Goal: Information Seeking & Learning: Learn about a topic

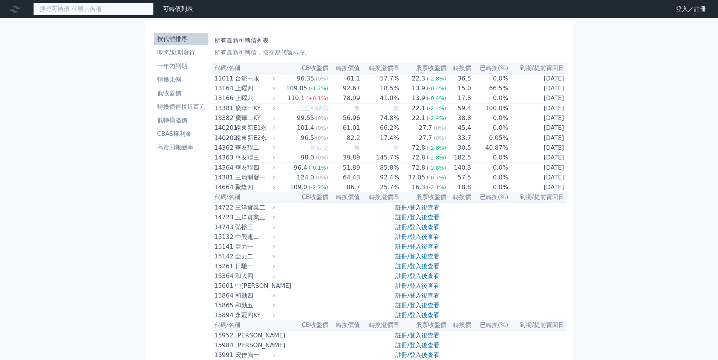
click at [103, 8] on input at bounding box center [93, 9] width 121 height 13
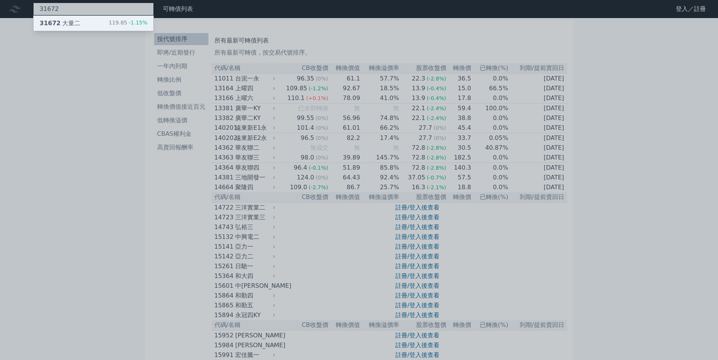
type input "31672"
click at [97, 24] on div "31672 大量二 119.85 -1.15%" at bounding box center [94, 23] width 120 height 15
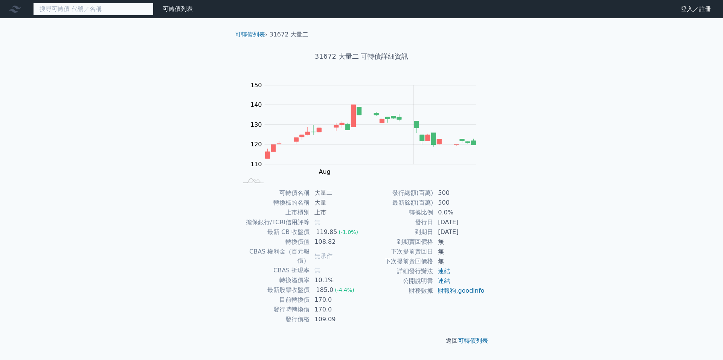
click at [114, 10] on input at bounding box center [93, 9] width 121 height 13
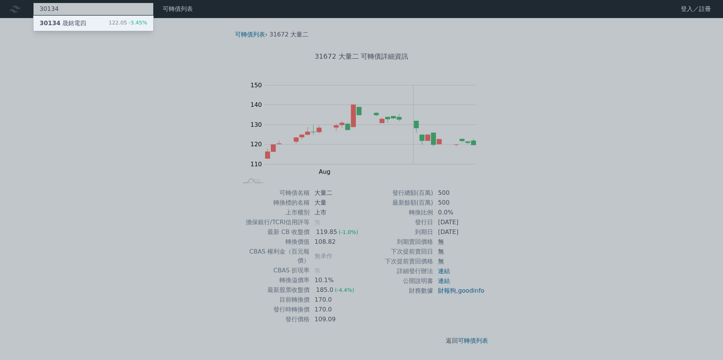
type input "30134"
click at [106, 19] on div "30134 晟銘電四 122.05 -3.45%" at bounding box center [94, 23] width 120 height 15
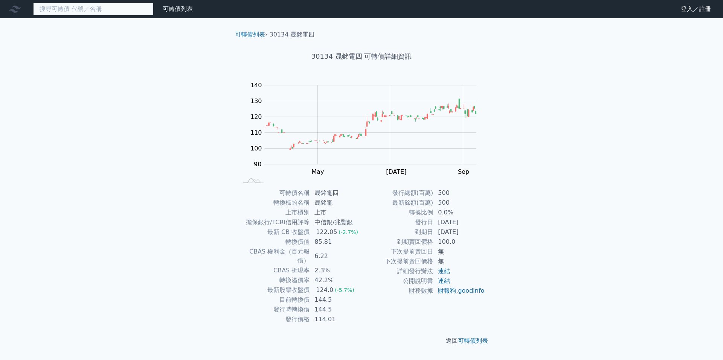
click at [75, 14] on input at bounding box center [93, 9] width 121 height 13
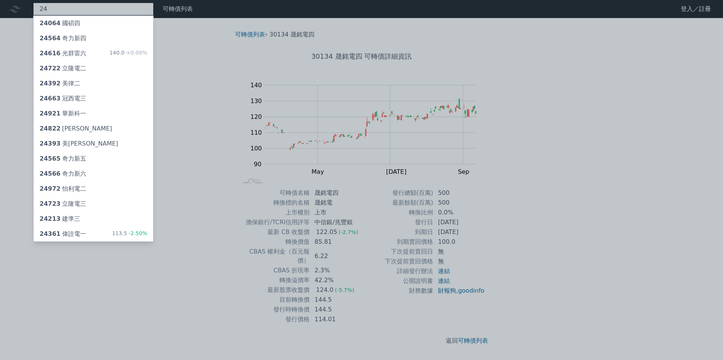
type input "2"
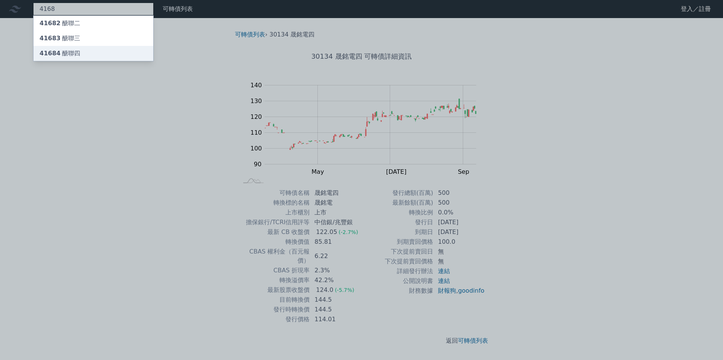
type input "4168"
click at [85, 50] on div "41684 醣聯四" at bounding box center [94, 53] width 120 height 15
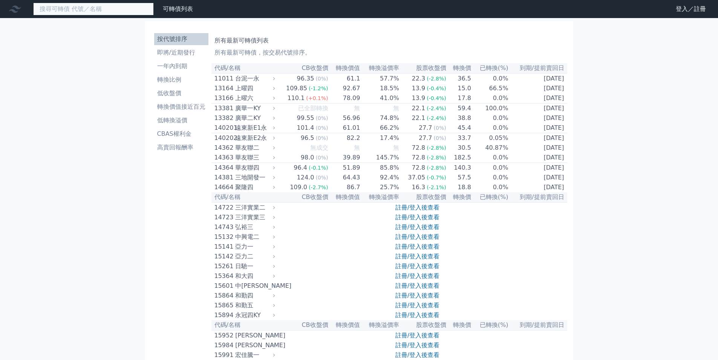
click at [75, 12] on input at bounding box center [93, 9] width 121 height 13
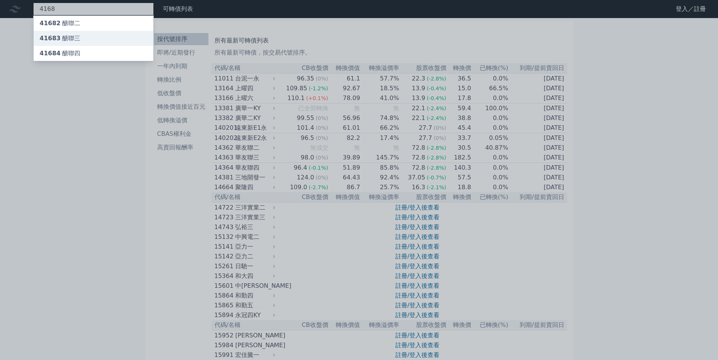
type input "4168"
click at [85, 36] on div "41683 醣聯三" at bounding box center [94, 38] width 120 height 15
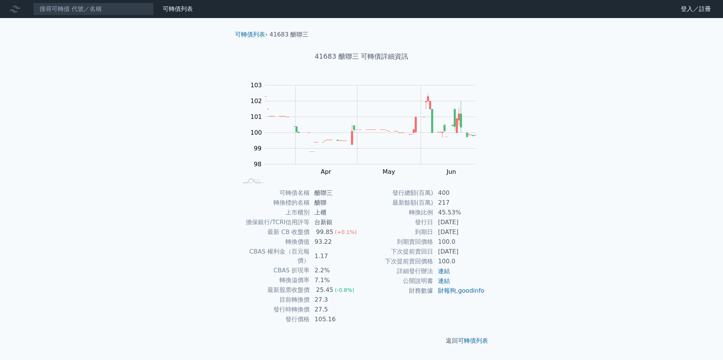
click at [566, 179] on div "可轉債列表 財務數據 可轉債列表 財務數據 登入／註冊 登入／註冊 可轉債列表 › 41683 醣聯三 41683 醣聯三 可轉債詳細資訊 Zoom Out …" at bounding box center [361, 180] width 723 height 360
